Goal: Find specific page/section: Find specific page/section

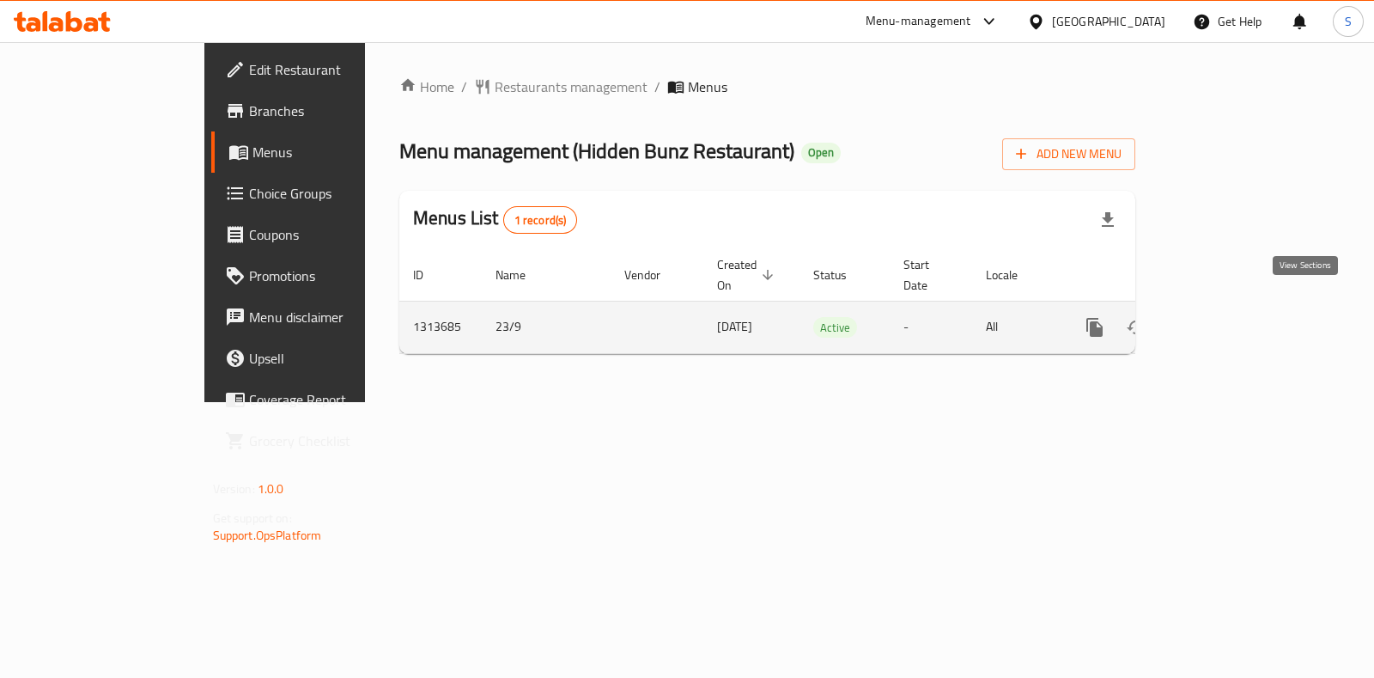
click at [1229, 317] on icon "enhanced table" at bounding box center [1218, 327] width 21 height 21
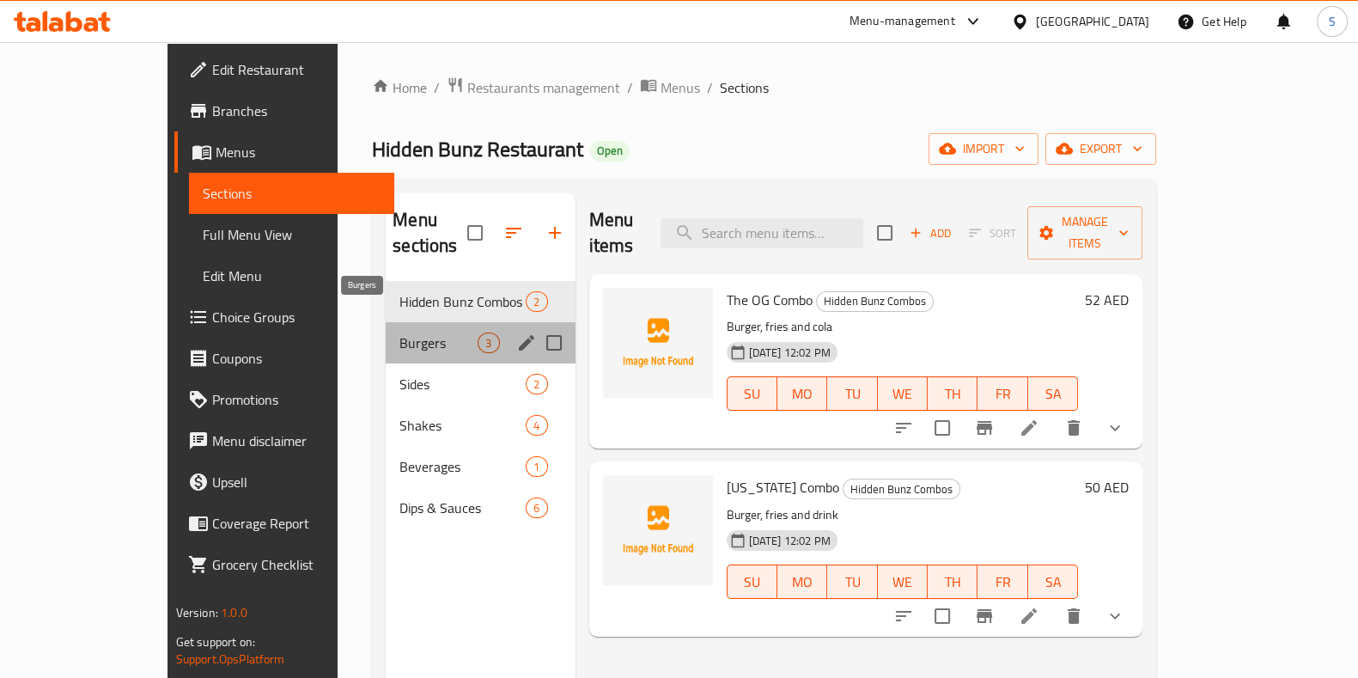
click at [399, 332] on span "Burgers" at bounding box center [438, 342] width 78 height 21
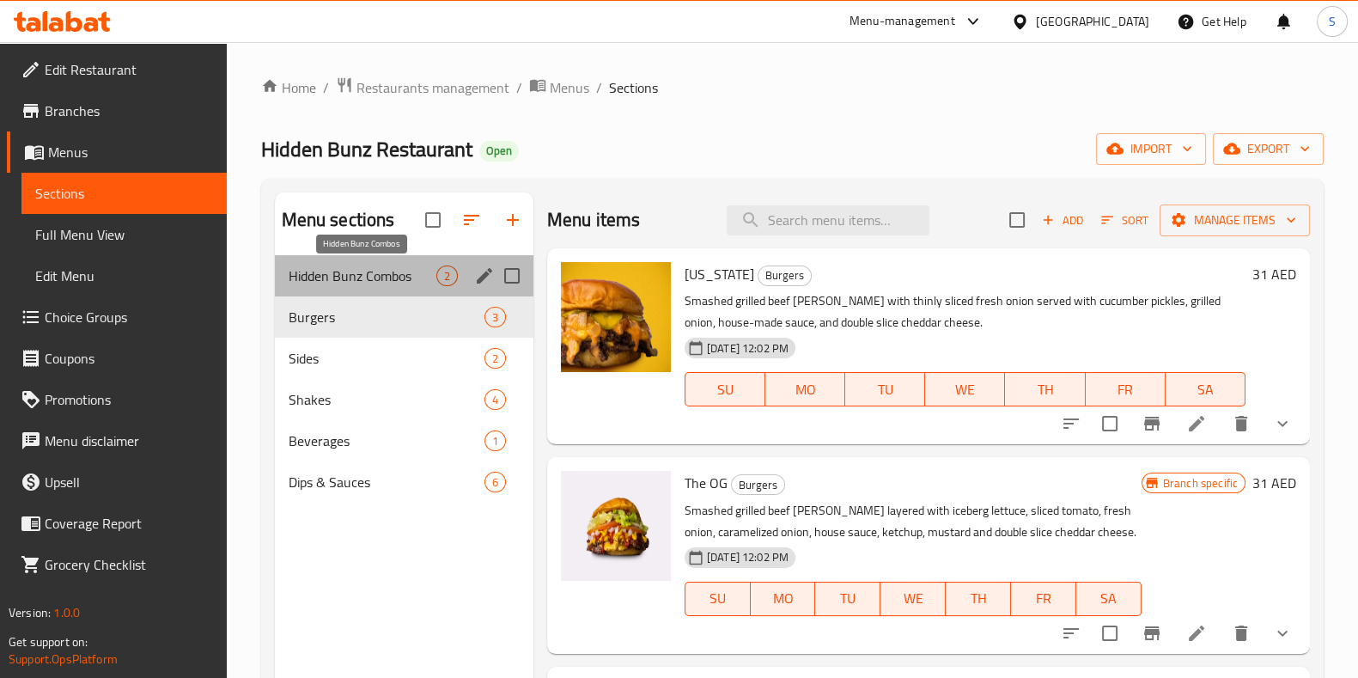
click at [422, 268] on span "Hidden Bunz Combos" at bounding box center [363, 275] width 148 height 21
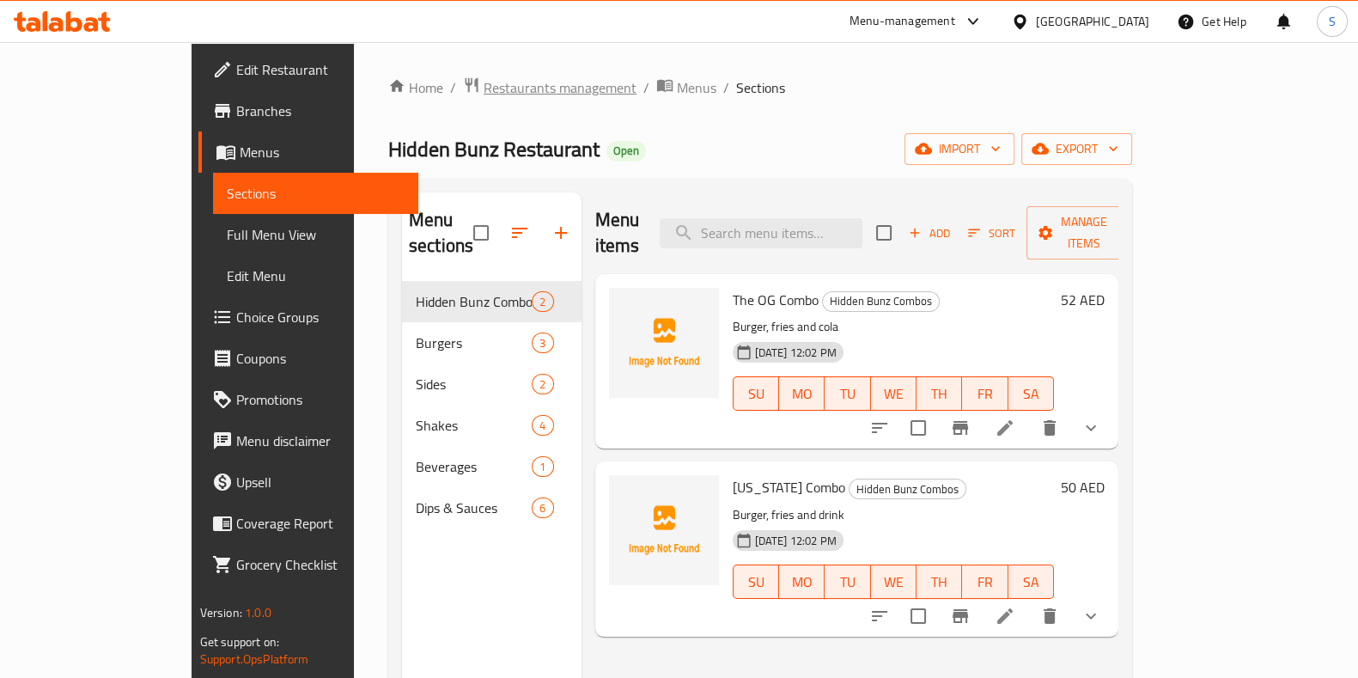
click at [484, 91] on span "Restaurants management" at bounding box center [560, 87] width 153 height 21
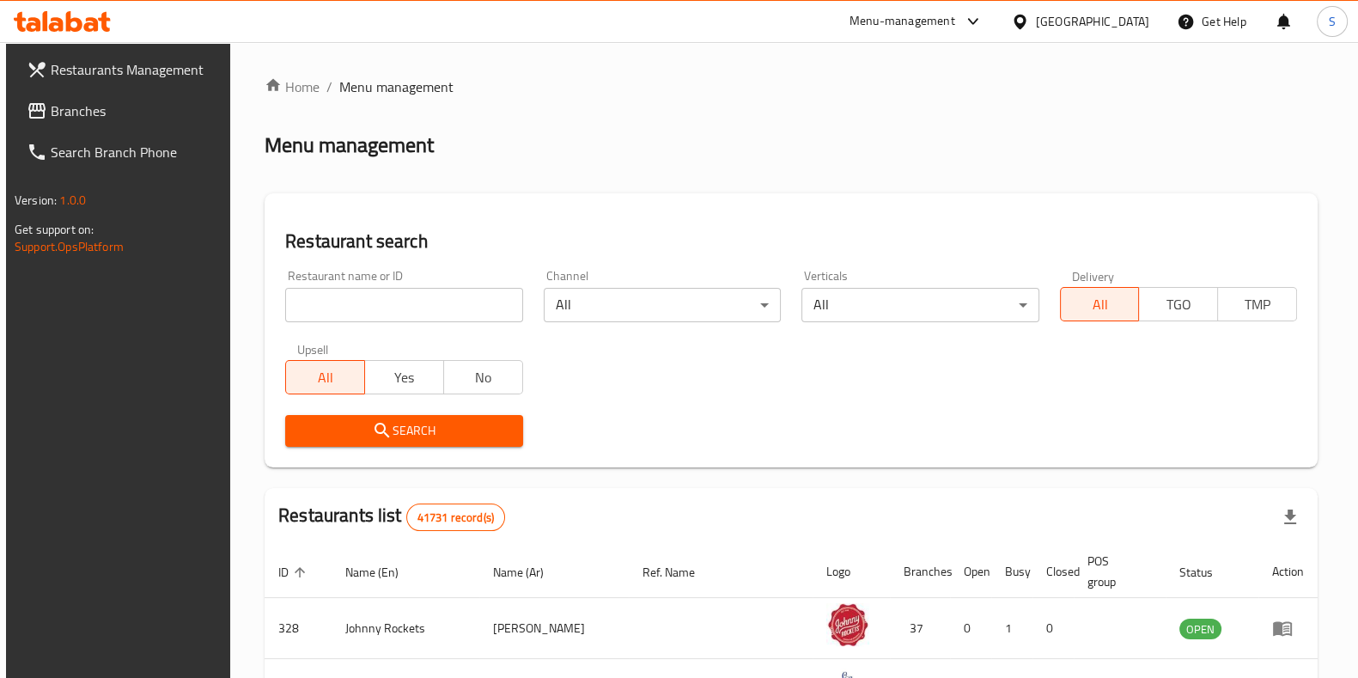
click at [386, 298] on input "search" at bounding box center [403, 305] width 237 height 34
type input "bateel"
click button "Search" at bounding box center [403, 431] width 237 height 32
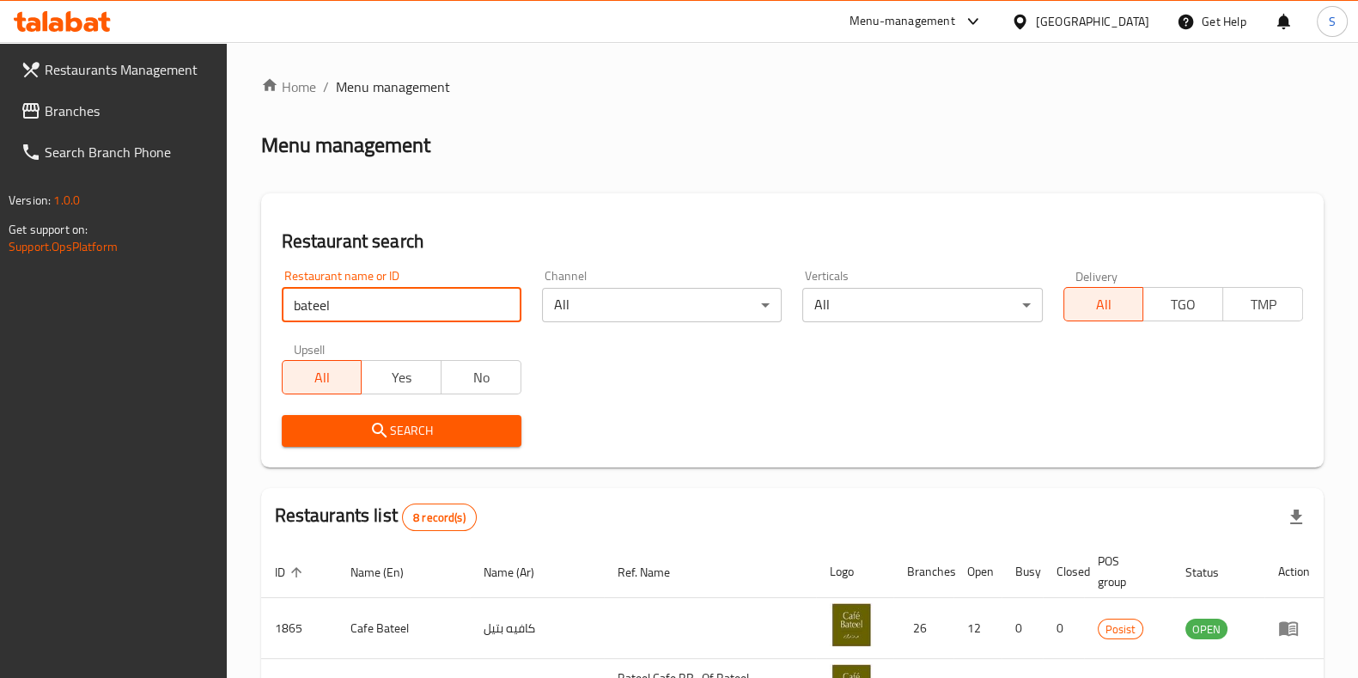
click at [928, 13] on div "Menu-management" at bounding box center [902, 21] width 106 height 21
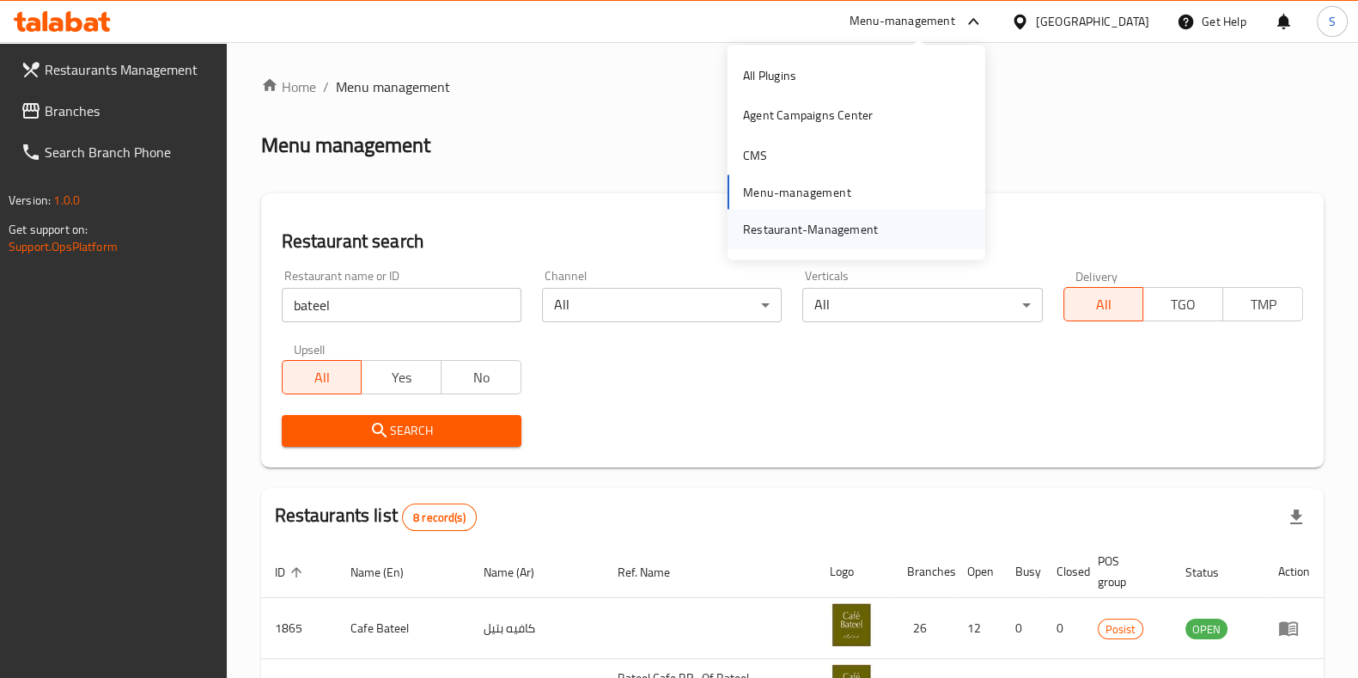
click at [906, 222] on div "Restaurant-Management" at bounding box center [856, 230] width 258 height 40
